Goal: Navigation & Orientation: Find specific page/section

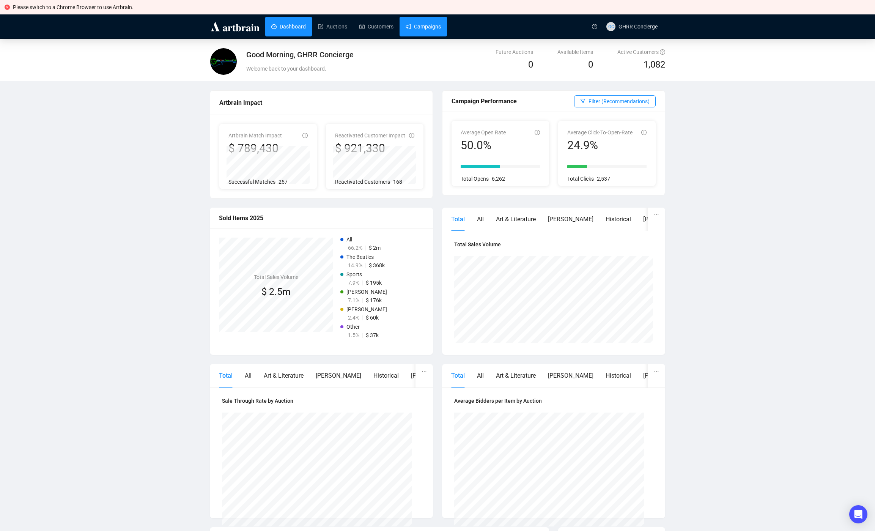
click at [417, 30] on link "Campaigns" at bounding box center [423, 27] width 35 height 20
click at [391, 29] on link "Customers" at bounding box center [376, 27] width 34 height 20
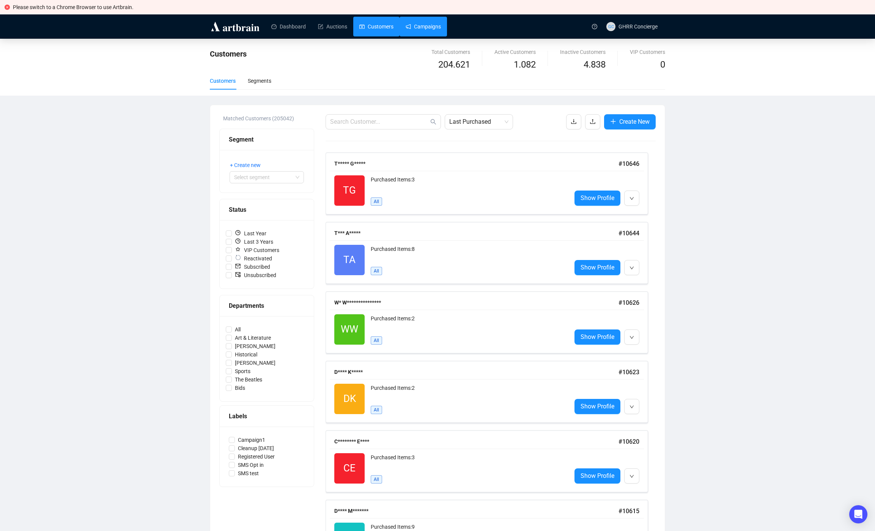
click at [419, 21] on link "Campaigns" at bounding box center [423, 27] width 35 height 20
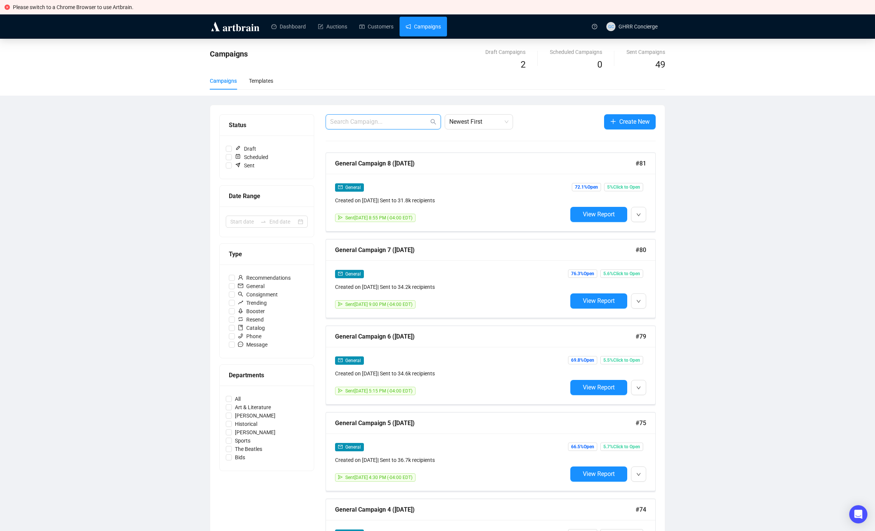
click at [399, 123] on input "text" at bounding box center [379, 121] width 99 height 9
click at [114, 162] on div "Campaigns Draft Campaigns 2 Scheduled Campaigns 0 Sent Campaigns 49 Campaigns T…" at bounding box center [437, 456] width 875 height 835
click at [631, 97] on span "Admin Settings" at bounding box center [652, 96] width 68 height 8
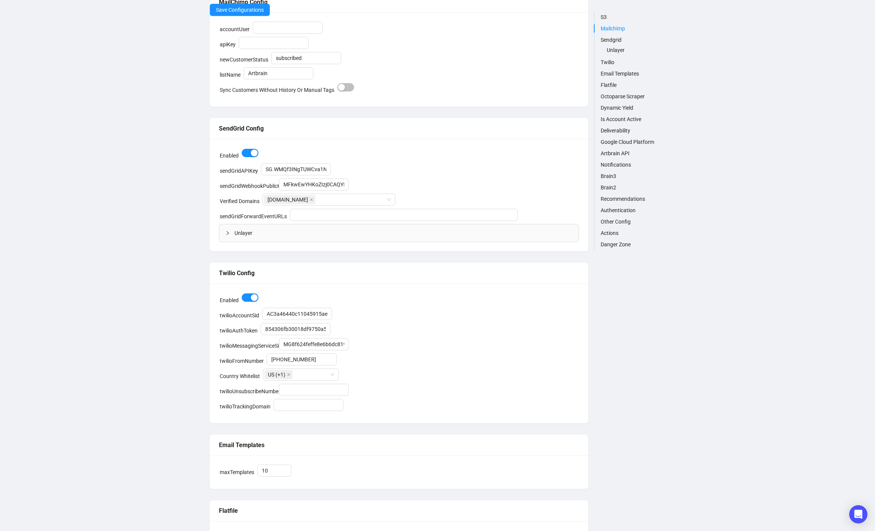
scroll to position [297, 0]
